Goal: Obtain resource: Obtain resource

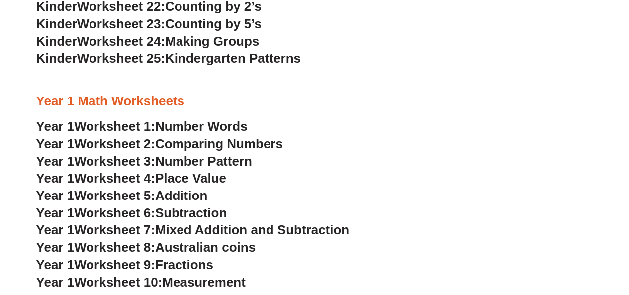
scroll to position [745, 0]
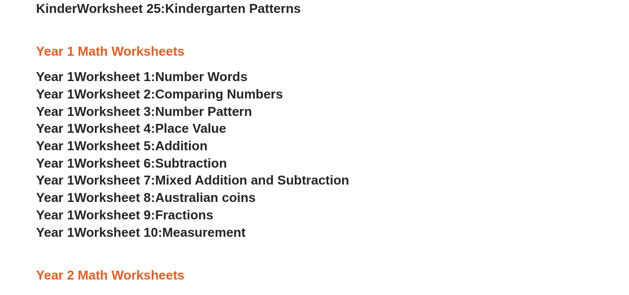
click at [232, 198] on span "Australian coins" at bounding box center [205, 196] width 100 height 15
click at [198, 148] on span "Addition" at bounding box center [181, 145] width 52 height 15
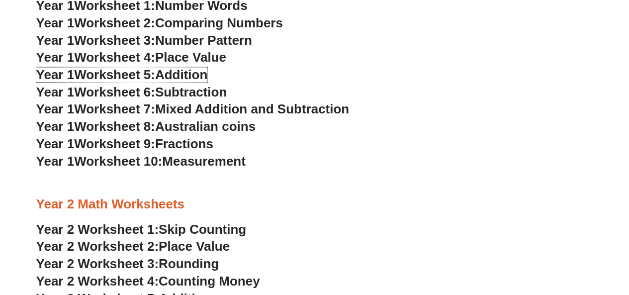
scroll to position [795, 0]
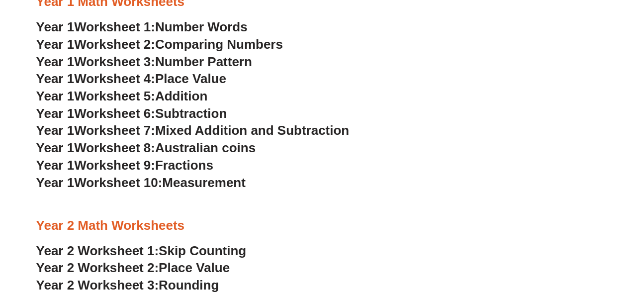
click at [212, 184] on span "Measurement" at bounding box center [203, 181] width 83 height 15
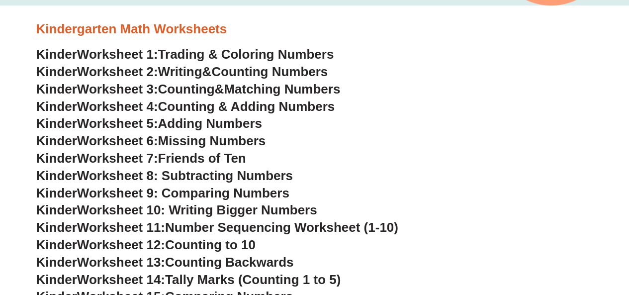
scroll to position [248, 0]
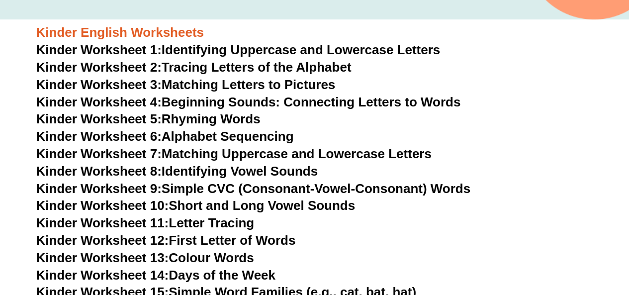
scroll to position [346, 0]
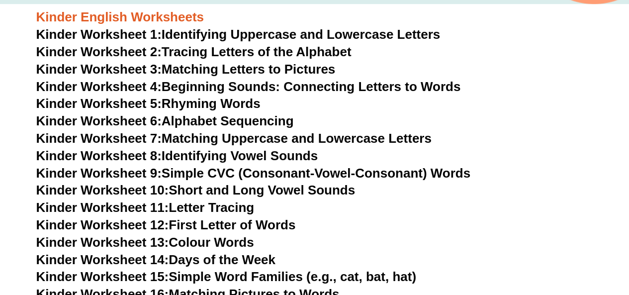
click at [289, 153] on link "Kinder Worksheet 8: Identifying Vowel Sounds" at bounding box center [176, 155] width 281 height 15
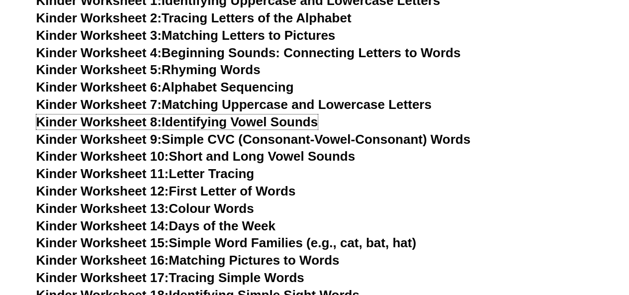
scroll to position [396, 0]
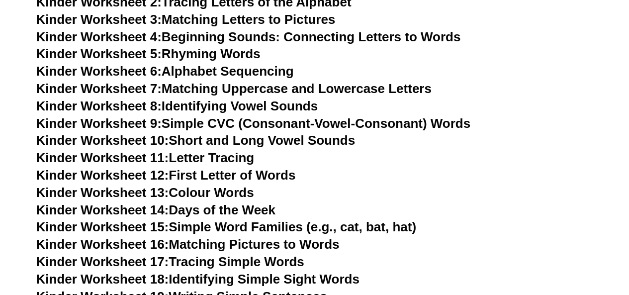
click at [251, 209] on link "Kinder Worksheet 14: Days of the Week" at bounding box center [155, 209] width 239 height 15
click at [240, 190] on link "Kinder Worksheet 13: Colour Words" at bounding box center [145, 192] width 218 height 15
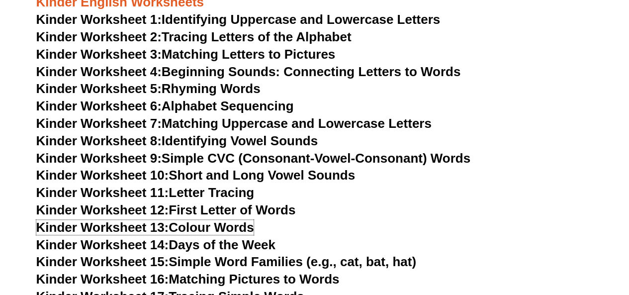
scroll to position [346, 0]
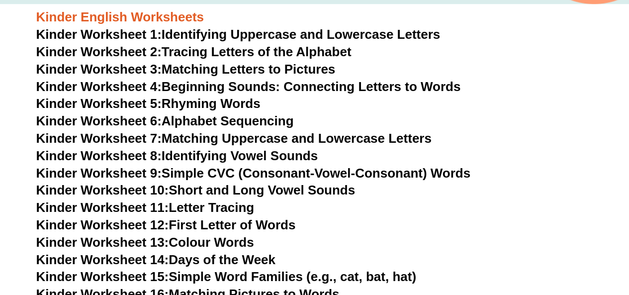
click at [320, 70] on link "Kinder Worksheet 3: Matching Letters to Pictures" at bounding box center [185, 69] width 299 height 15
click at [274, 124] on link "Kinder Worksheet 6: Alphabet Sequencing" at bounding box center [164, 120] width 257 height 15
click at [325, 49] on link "Kinder Worksheet 2: Tracing Letters of the Alphabet" at bounding box center [193, 51] width 315 height 15
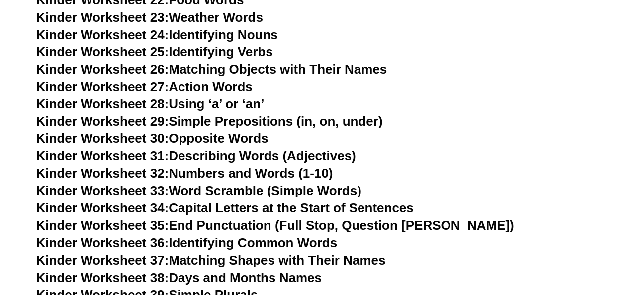
scroll to position [793, 0]
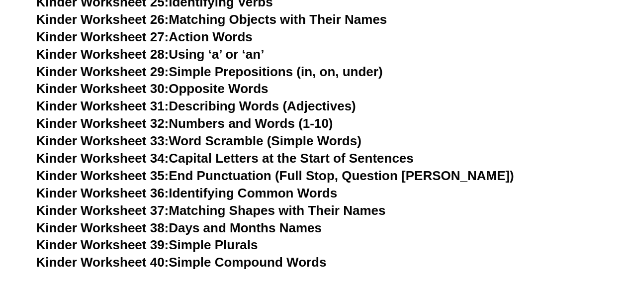
click at [297, 229] on link "Kinder Worksheet 38: Days and Months Names" at bounding box center [178, 227] width 285 height 15
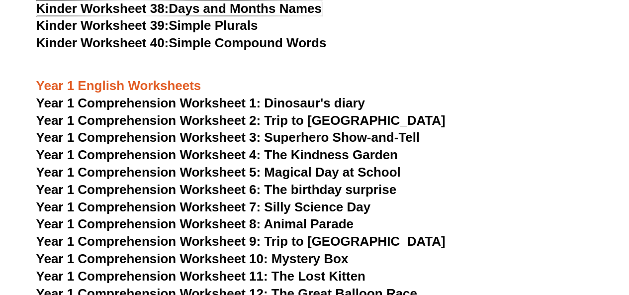
scroll to position [1041, 0]
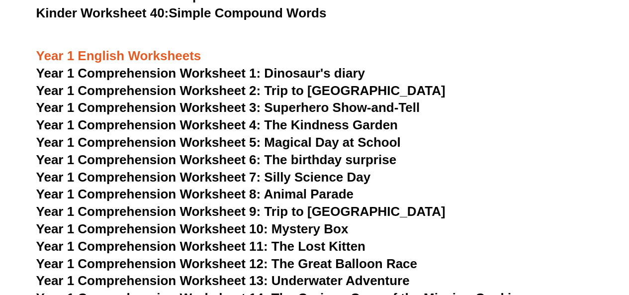
click at [309, 71] on span "Year 1 Comprehension Worksheet 1: Dinosaur's diary" at bounding box center [200, 73] width 328 height 15
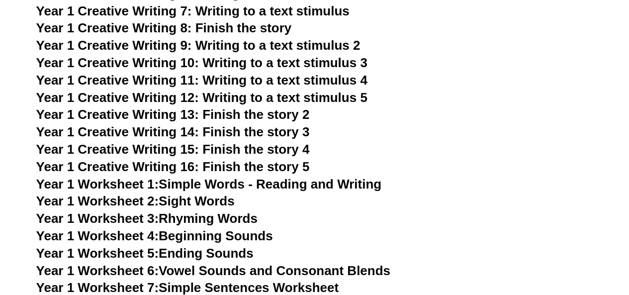
scroll to position [1538, 0]
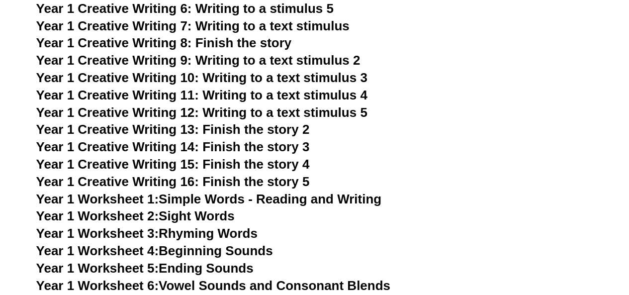
click at [278, 125] on span "Year 1 Creative Writing 13: Finish the story 2" at bounding box center [172, 129] width 273 height 15
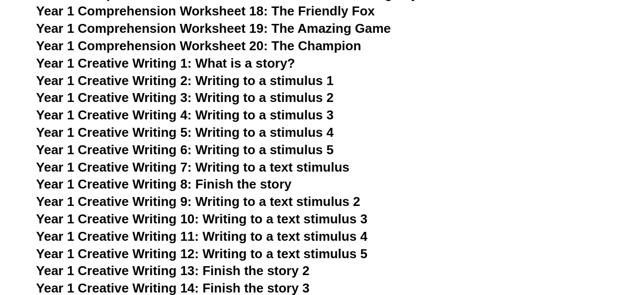
scroll to position [1389, 0]
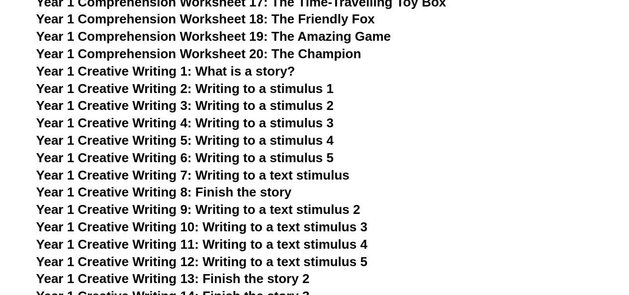
click at [294, 90] on span "Year 1 Creative Writing 2: Writing to a stimulus 1" at bounding box center [184, 88] width 297 height 15
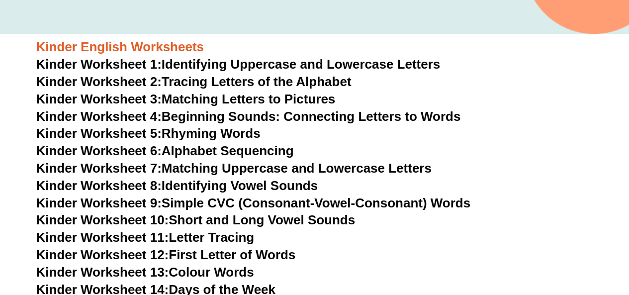
scroll to position [296, 0]
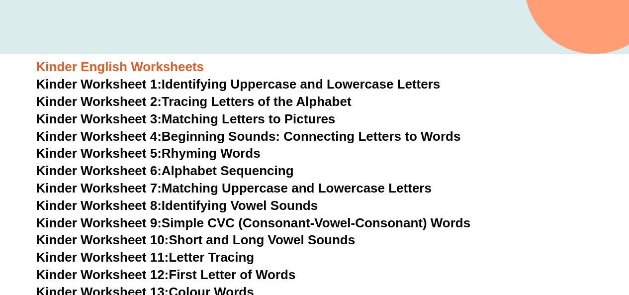
click at [332, 143] on link "Kinder Worksheet 4: Beginning Sounds: Connecting Letters to Words" at bounding box center [248, 136] width 424 height 15
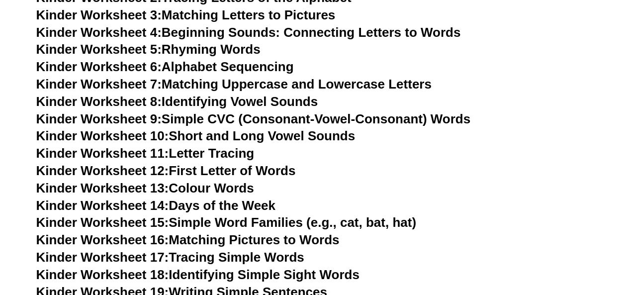
scroll to position [445, 0]
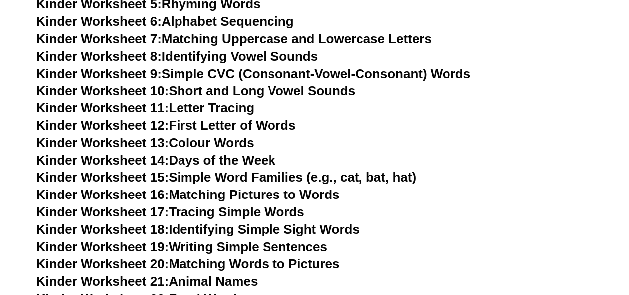
click at [262, 172] on link "Kinder Worksheet 15: Simple Word Families (e.g., cat, bat, hat)" at bounding box center [226, 176] width 380 height 15
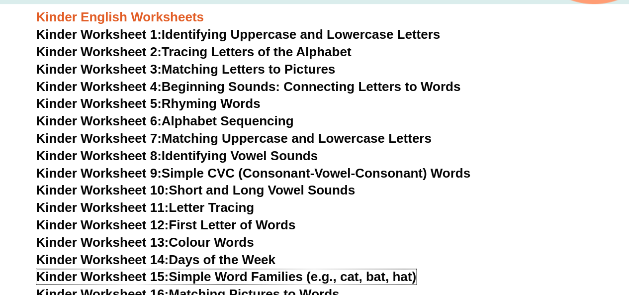
scroll to position [296, 0]
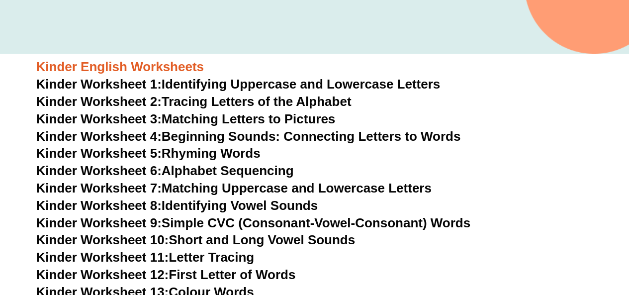
click at [328, 135] on link "Kinder Worksheet 4: Beginning Sounds: Connecting Letters to Words" at bounding box center [248, 136] width 424 height 15
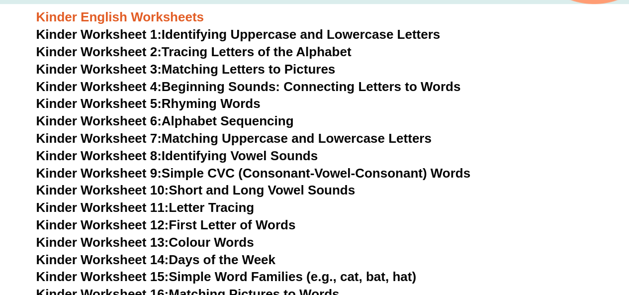
click at [350, 170] on link "Kinder Worksheet 9: Simple CVC (Consonant-Vowel-Consonant) Words" at bounding box center [253, 172] width 434 height 15
